Goal: Find specific page/section: Find specific page/section

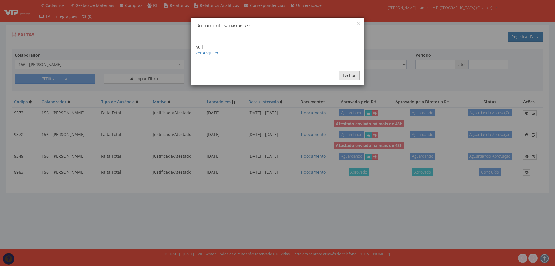
drag, startPoint x: 0, startPoint y: 0, endPoint x: 341, endPoint y: 75, distance: 348.9
click at [345, 76] on button "Fechar" at bounding box center [349, 76] width 21 height 10
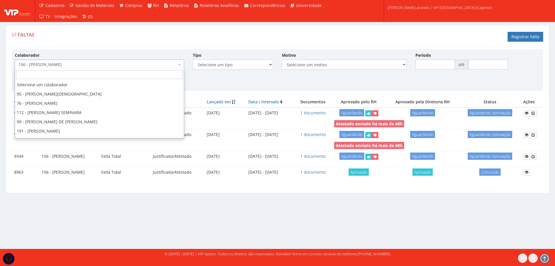
click at [122, 66] on span "156 - [PERSON_NAME]" at bounding box center [98, 65] width 159 height 6
type input "b"
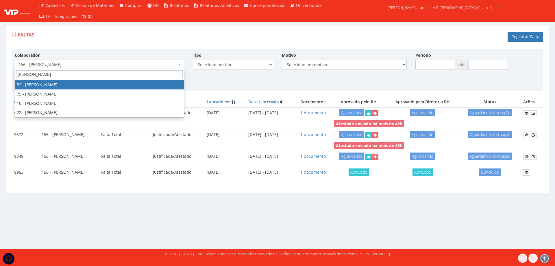
type input "[PERSON_NAME]"
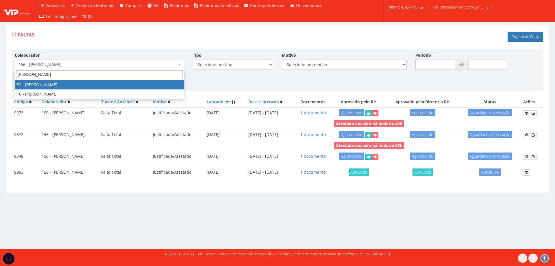
select select "3318"
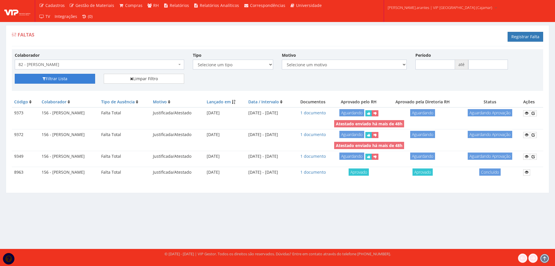
click at [79, 79] on button "Filtrar Lista" at bounding box center [55, 79] width 80 height 10
